Goal: Use online tool/utility: Use online tool/utility

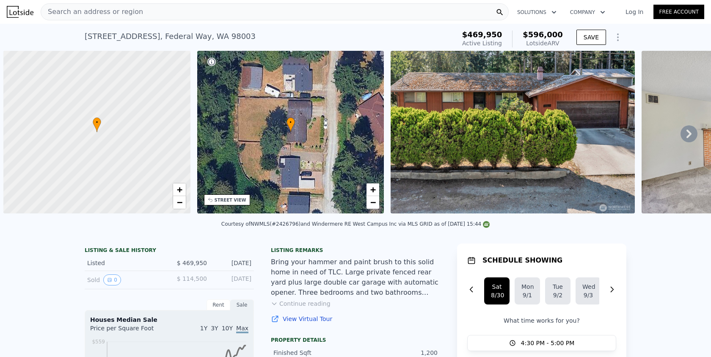
scroll to position [0, 3]
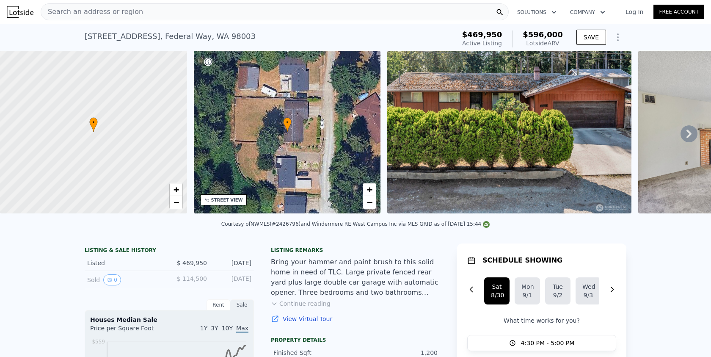
click at [113, 9] on span "Search an address or region" at bounding box center [92, 12] width 102 height 10
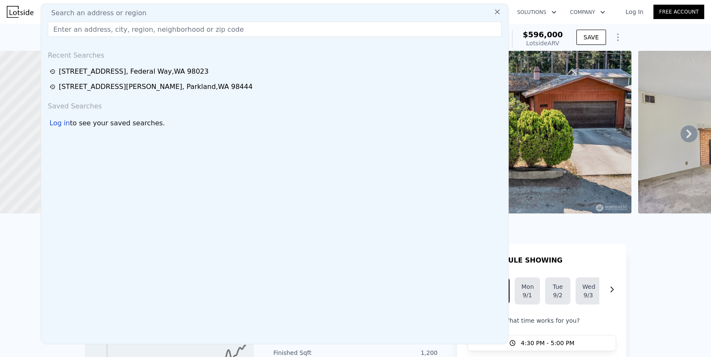
click at [188, 26] on input "text" at bounding box center [275, 29] width 454 height 15
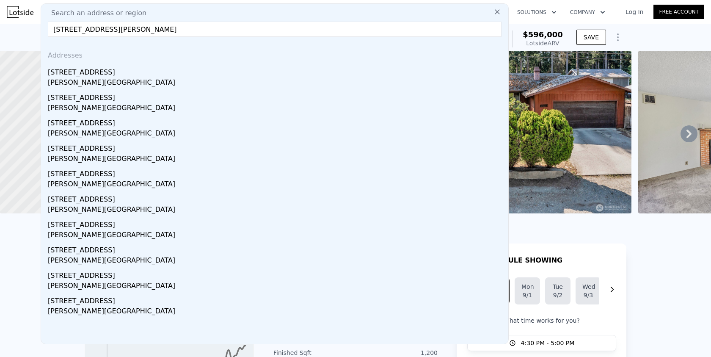
type input "[STREET_ADDRESS][PERSON_NAME]"
click at [160, 74] on div "[STREET_ADDRESS]" at bounding box center [276, 71] width 457 height 14
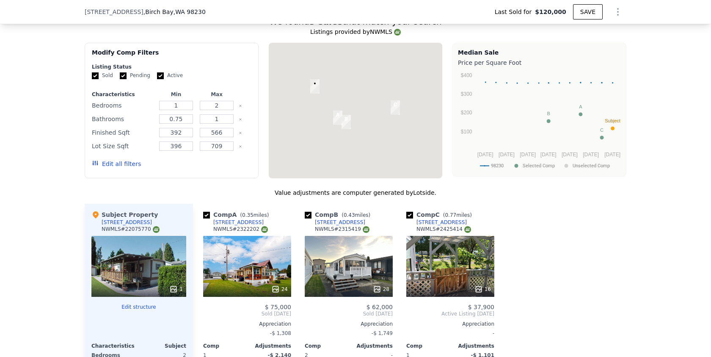
scroll to position [597, 0]
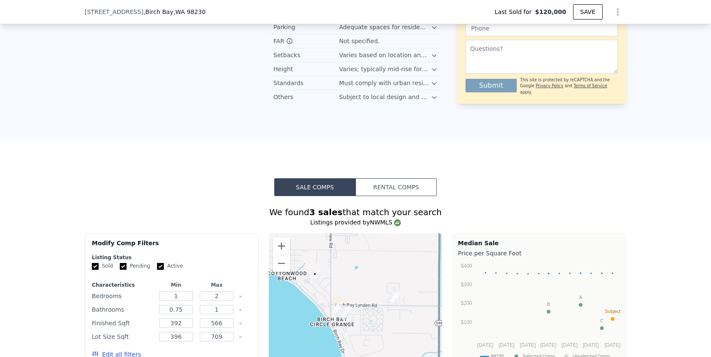
click at [378, 178] on button "Rental Comps" at bounding box center [396, 187] width 81 height 18
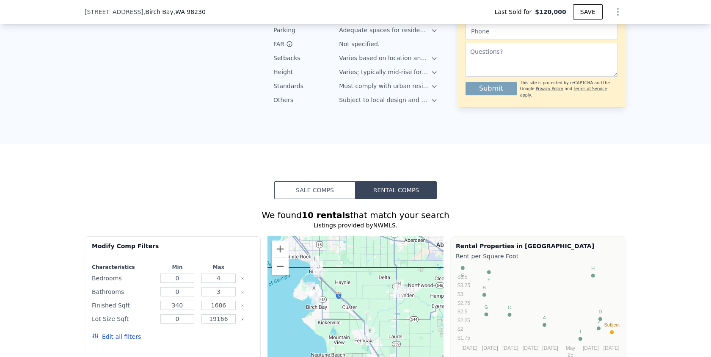
scroll to position [220, 0]
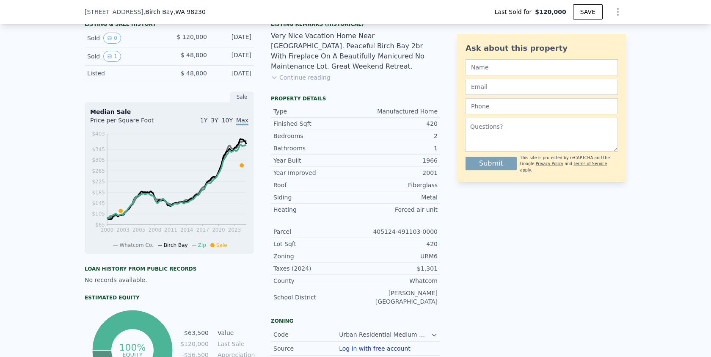
click at [174, 10] on span ", WA 98230" at bounding box center [190, 11] width 32 height 7
type input "$ 64,000"
type input "$ 6,270"
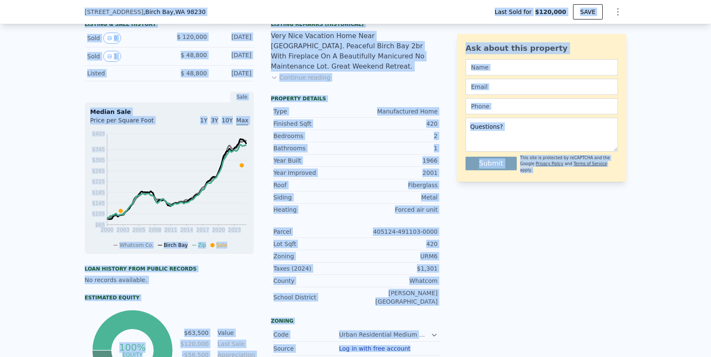
click at [178, 9] on span ", WA 98230" at bounding box center [190, 11] width 32 height 7
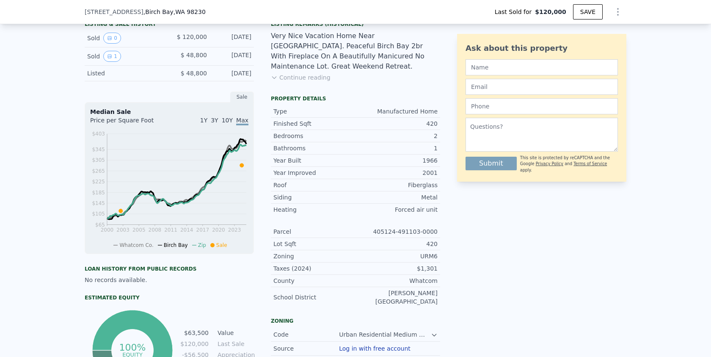
click at [198, 7] on div "[STREET_ADDRESS] Last Sold for $120,000 SAVE" at bounding box center [356, 12] width 542 height 24
click at [143, 12] on span ", [GEOGRAPHIC_DATA]" at bounding box center [174, 12] width 62 height 8
drag, startPoint x: 136, startPoint y: 12, endPoint x: 204, endPoint y: 8, distance: 68.3
click at [204, 8] on div "[STREET_ADDRESS] Last Sold for $120,000 SAVE" at bounding box center [356, 12] width 542 height 24
click at [196, 14] on div "[STREET_ADDRESS]" at bounding box center [149, 12] width 128 height 8
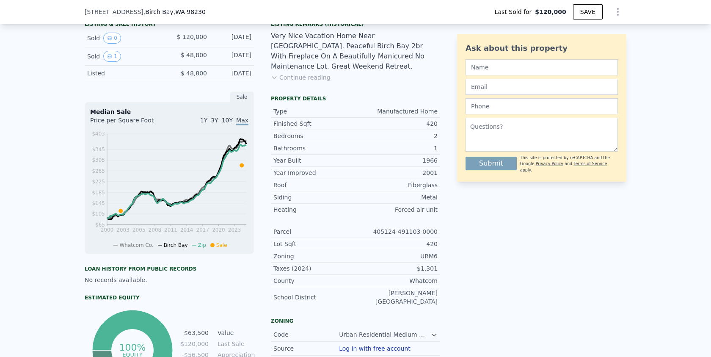
click at [143, 13] on span ", [GEOGRAPHIC_DATA]" at bounding box center [174, 12] width 62 height 8
drag, startPoint x: 140, startPoint y: 13, endPoint x: 201, endPoint y: 14, distance: 61.4
click at [201, 14] on div "[STREET_ADDRESS] Last Sold for $120,000 SAVE" at bounding box center [356, 12] width 542 height 24
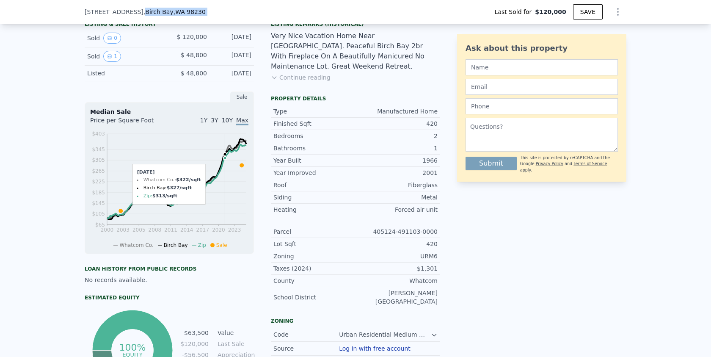
scroll to position [0, 0]
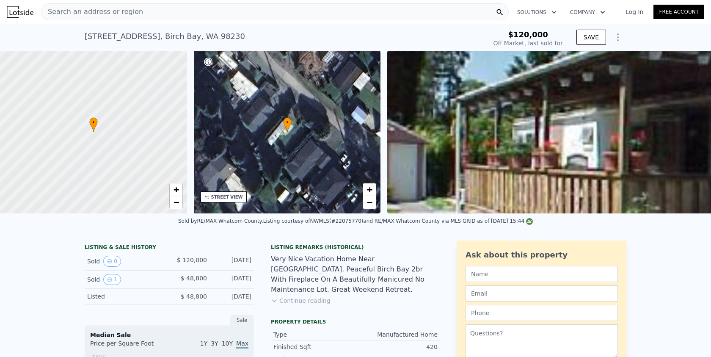
click at [95, 38] on div "[STREET_ADDRESS]" at bounding box center [165, 36] width 160 height 12
drag, startPoint x: 95, startPoint y: 38, endPoint x: 208, endPoint y: 38, distance: 113.0
click at [208, 38] on div "[STREET_ADDRESS]" at bounding box center [165, 36] width 160 height 12
click at [94, 11] on span "Search an address or region" at bounding box center [92, 12] width 102 height 10
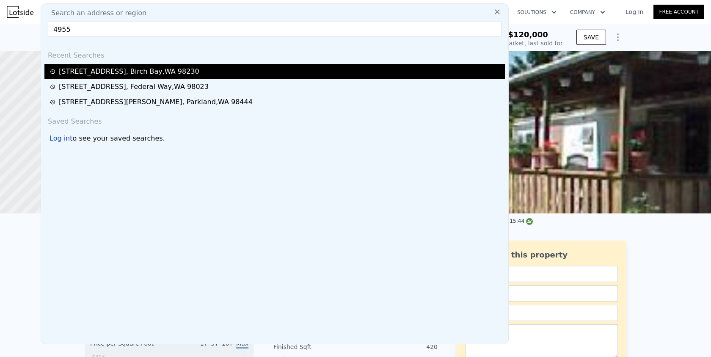
type input "4955"
click at [100, 72] on div "[STREET_ADDRESS]" at bounding box center [129, 71] width 141 height 10
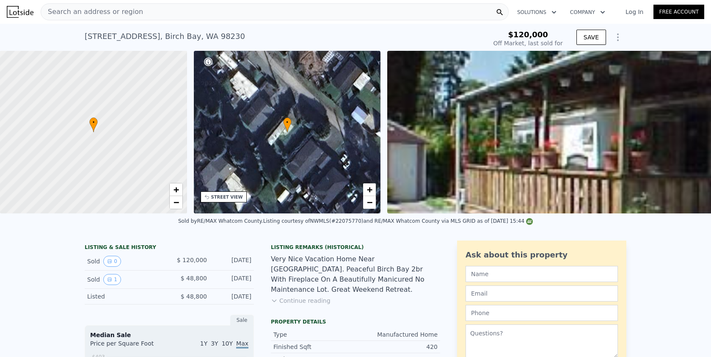
click at [181, 6] on div "Search an address or region" at bounding box center [275, 11] width 468 height 17
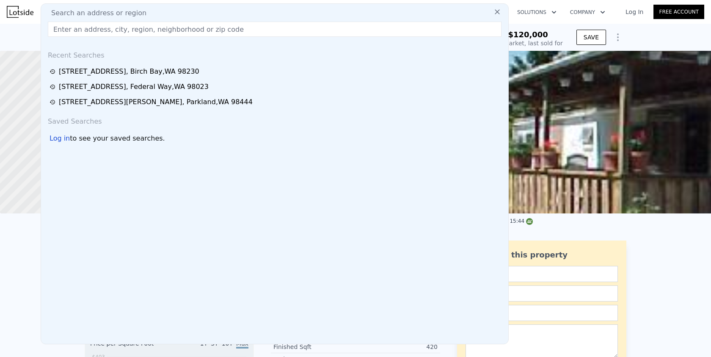
click at [180, 13] on div "Search an address or region" at bounding box center [274, 13] width 461 height 10
click at [197, 30] on input "text" at bounding box center [275, 29] width 454 height 15
paste input "[STREET_ADDRESS]"
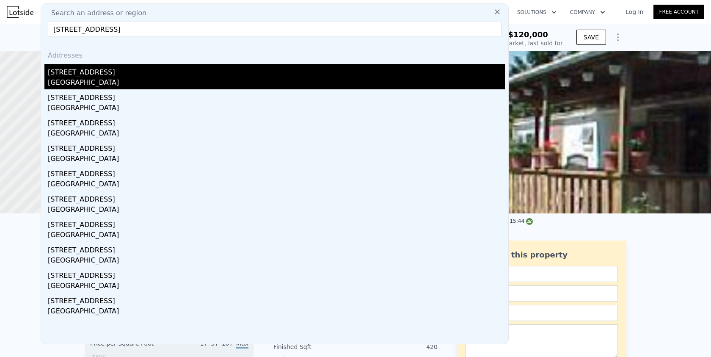
type input "[STREET_ADDRESS]"
click at [169, 77] on div "[GEOGRAPHIC_DATA]" at bounding box center [276, 83] width 457 height 12
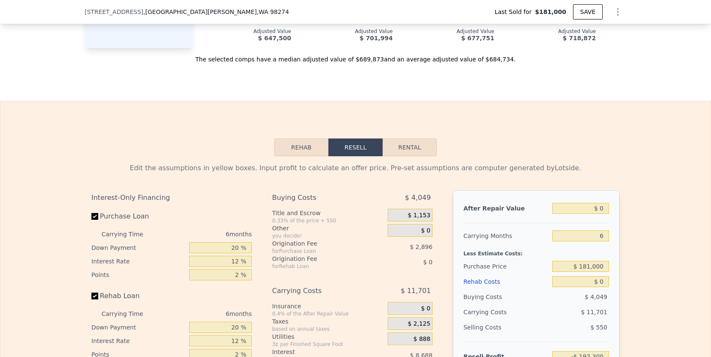
scroll to position [1133, 0]
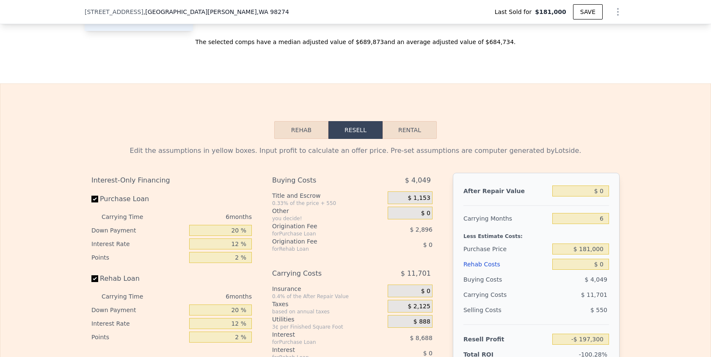
click at [306, 127] on button "Rehab" at bounding box center [301, 130] width 54 height 18
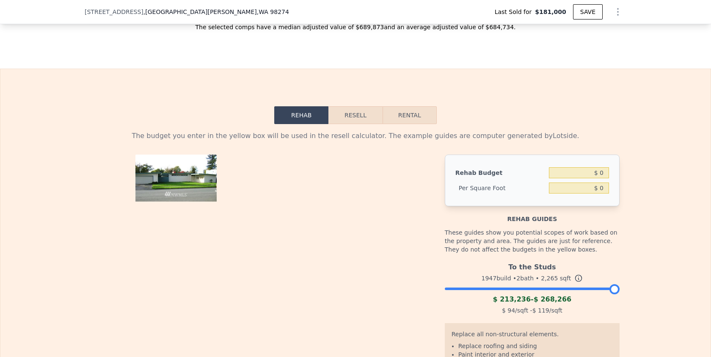
scroll to position [1148, 0]
click at [359, 116] on button "Resell" at bounding box center [355, 115] width 54 height 18
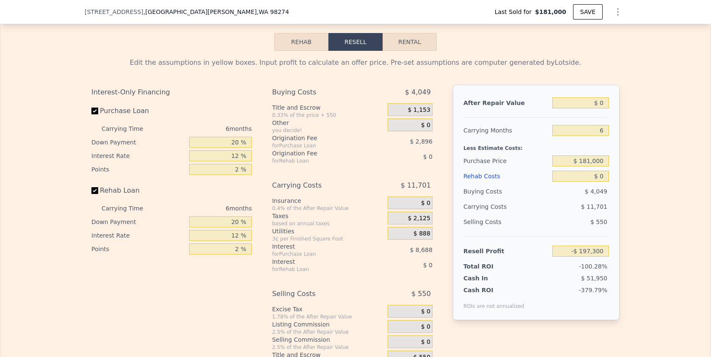
scroll to position [1222, 0]
drag, startPoint x: 584, startPoint y: 158, endPoint x: 617, endPoint y: 160, distance: 32.6
click at [617, 160] on div "After Repair Value $ 0 Carrying Months 6 Less Estimate Costs: Purchase Price $ …" at bounding box center [536, 201] width 167 height 235
type input "$ 1"
type input "$ 450,000"
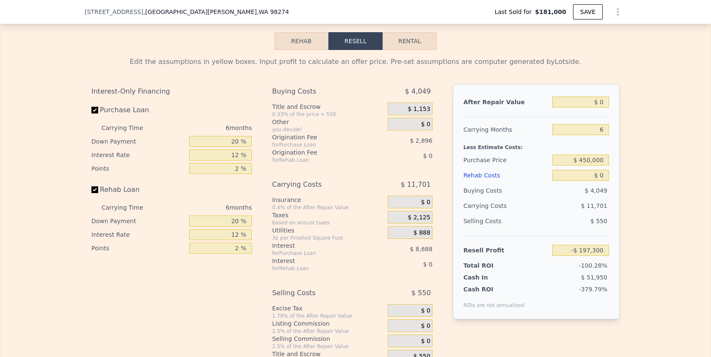
click at [659, 150] on div "Edit the assumptions in yellow boxes. Input profit to calculate an offer price.…" at bounding box center [355, 207] width 710 height 315
type input "-$ 484,412"
click at [602, 105] on input "$ 0" at bounding box center [580, 102] width 57 height 11
type input "$ 63"
type input "-$ 484,354"
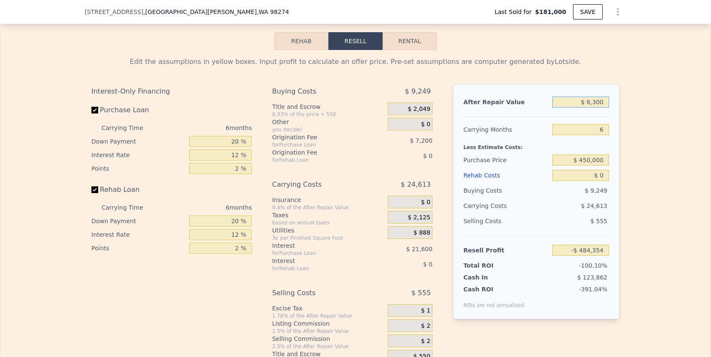
type input "$ 63,000"
type input "-$ 426,019"
type input "$ 630,000"
type input "$ 99,516"
click at [656, 181] on div "Edit the assumptions in yellow boxes. Input profit to calculate an offer price.…" at bounding box center [355, 207] width 710 height 315
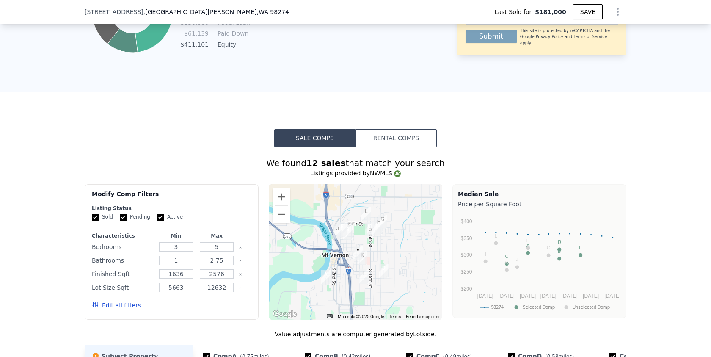
scroll to position [457, 0]
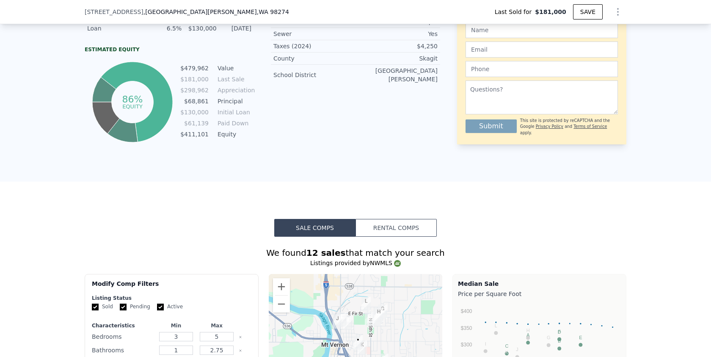
type input "$ 683,000"
type input "$ 435,753"
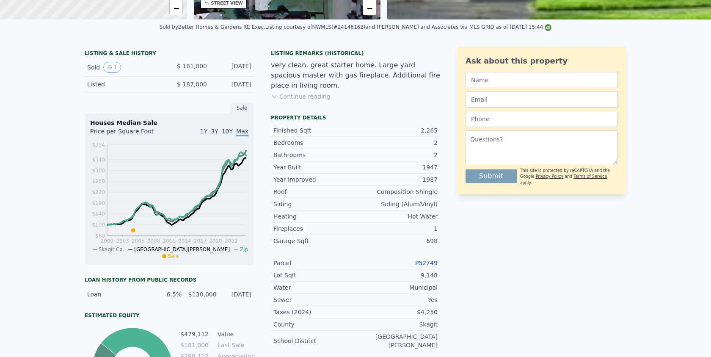
scroll to position [0, 0]
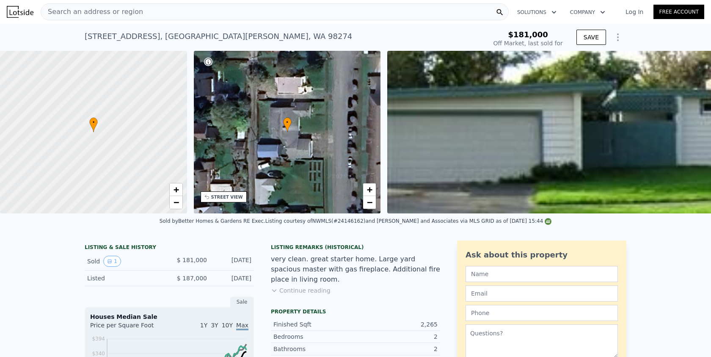
click at [110, 12] on span "Search an address or region" at bounding box center [92, 12] width 102 height 10
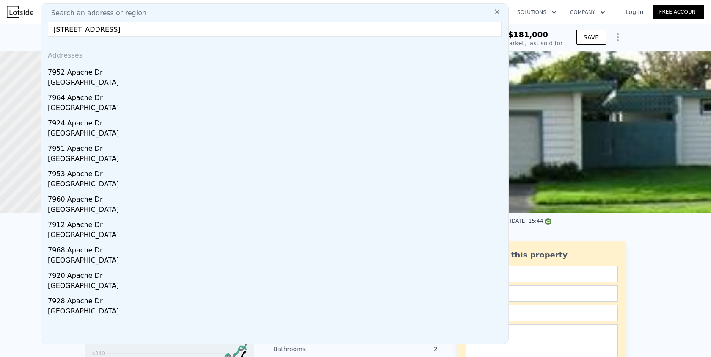
type input "[STREET_ADDRESS]"
click at [155, 67] on div "7952 Apache Dr" at bounding box center [276, 71] width 457 height 14
